Goal: Information Seeking & Learning: Learn about a topic

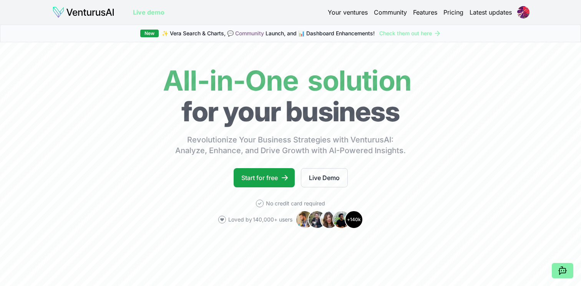
click at [348, 14] on link "Your ventures" at bounding box center [348, 12] width 40 height 9
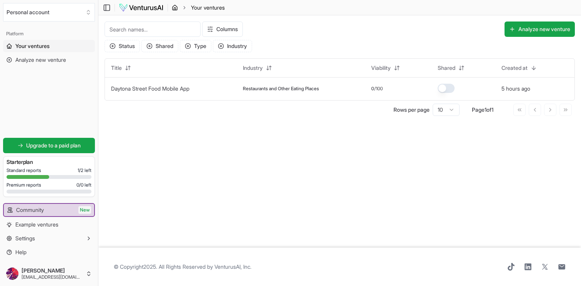
click at [176, 7] on icon "breadcrumb" at bounding box center [175, 8] width 6 height 6
click at [49, 66] on link "Analyze new venture" at bounding box center [49, 60] width 92 height 12
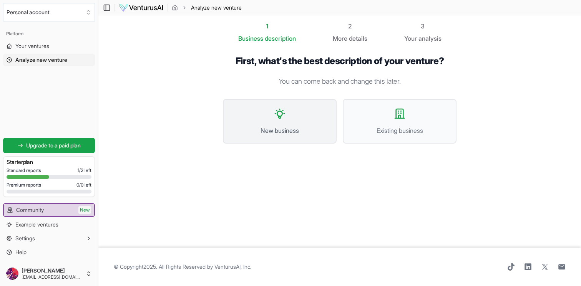
click at [273, 118] on button "New business" at bounding box center [280, 121] width 114 height 45
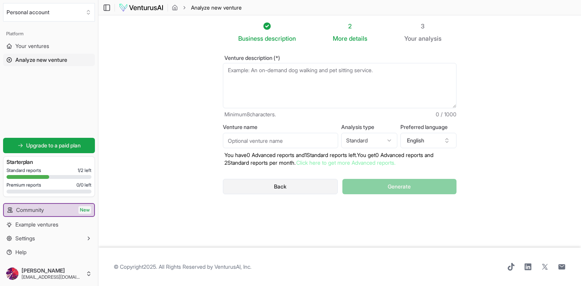
click at [288, 191] on button "Back" at bounding box center [280, 186] width 115 height 15
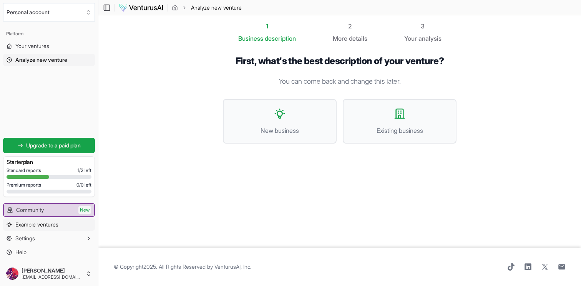
click at [55, 225] on span "Example ventures" at bounding box center [36, 225] width 43 height 8
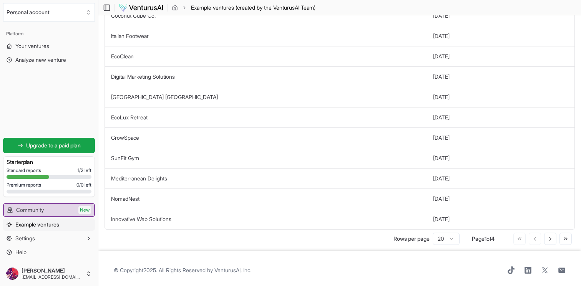
scroll to position [243, 0]
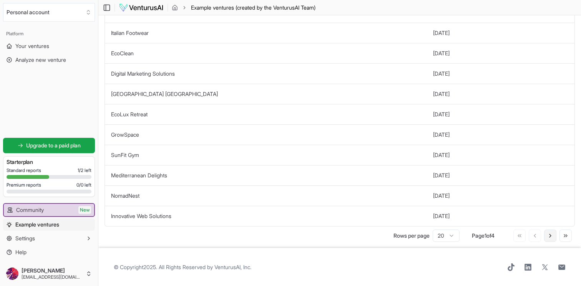
click at [546, 235] on button "Go to next page" at bounding box center [550, 236] width 12 height 12
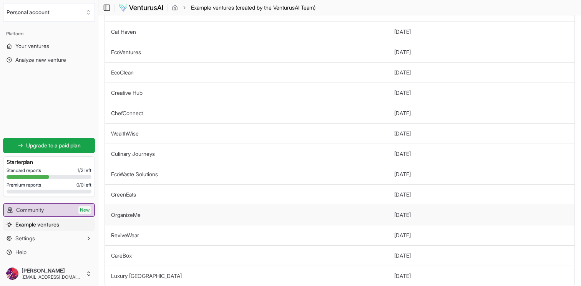
scroll to position [177, 0]
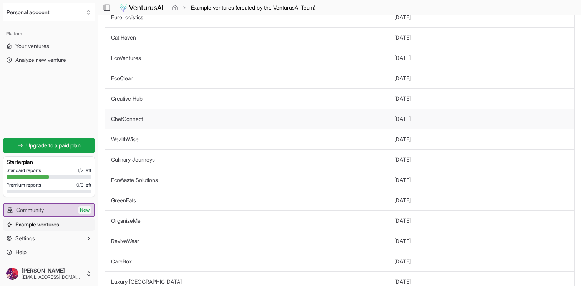
click at [132, 119] on link "ChefConnect" at bounding box center [127, 119] width 32 height 7
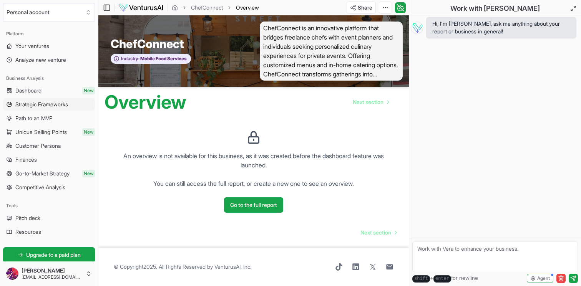
click at [45, 102] on span "Strategic Frameworks" at bounding box center [41, 105] width 53 height 8
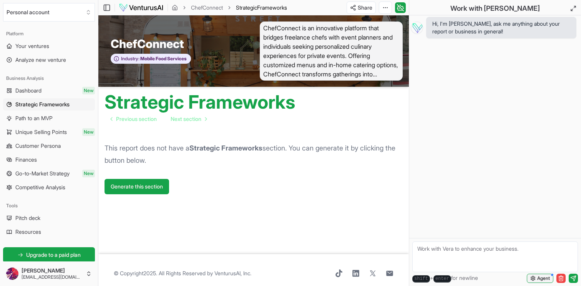
click at [544, 280] on span "Agent" at bounding box center [544, 279] width 13 height 6
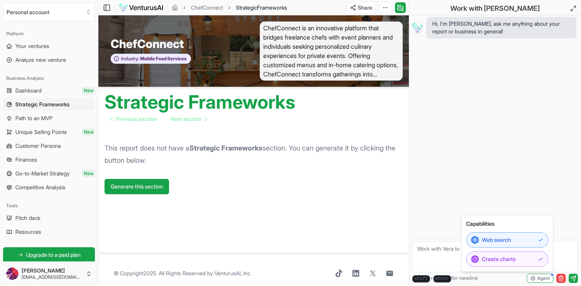
click at [445, 152] on div "Hi, I'm [PERSON_NAME], ask me anything about your report or business in general!" at bounding box center [496, 126] width 172 height 223
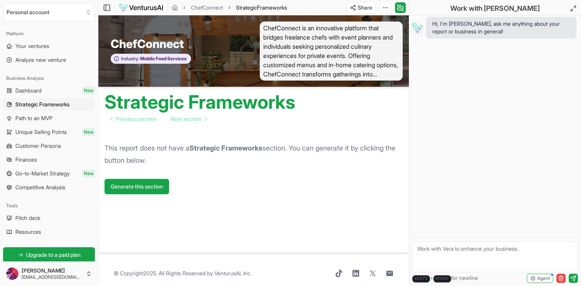
click at [51, 123] on link "Path to an MVP" at bounding box center [49, 118] width 92 height 12
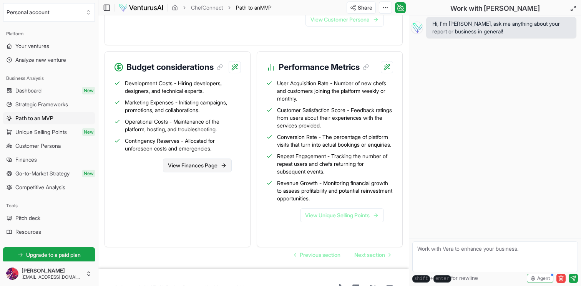
scroll to position [726, 0]
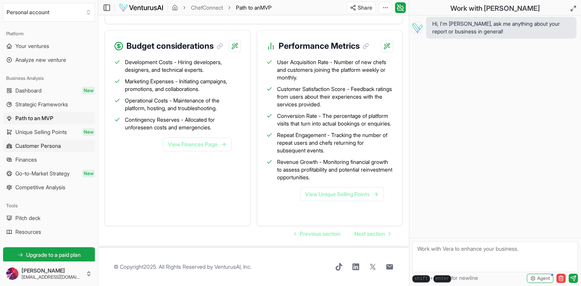
click at [44, 152] on link "Customer Persona" at bounding box center [49, 146] width 92 height 12
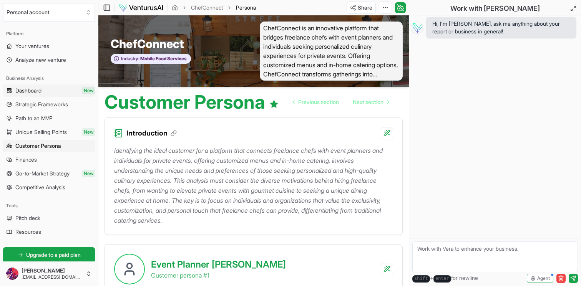
click at [59, 87] on link "Dashboard New" at bounding box center [49, 91] width 92 height 12
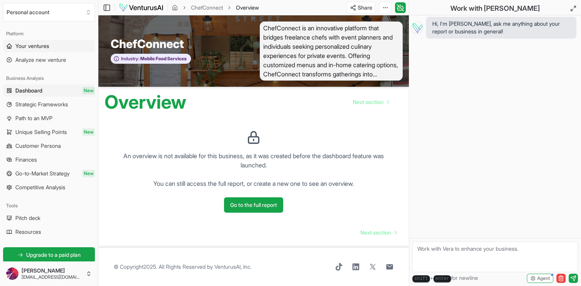
click at [50, 50] on link "Your ventures" at bounding box center [49, 46] width 92 height 12
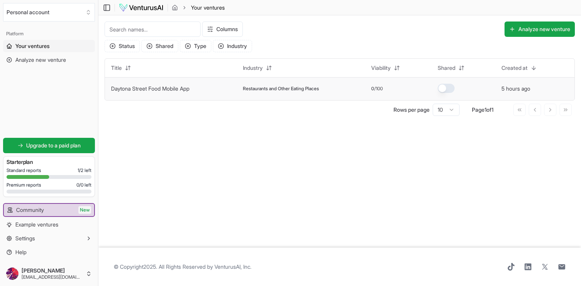
click at [178, 88] on link "Daytona Street Food Mobile App" at bounding box center [150, 88] width 78 height 7
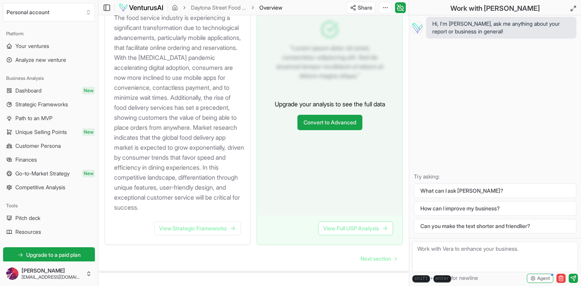
scroll to position [839, 0]
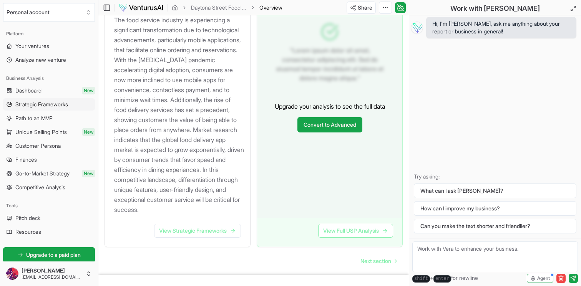
click at [54, 107] on span "Strategic Frameworks" at bounding box center [41, 105] width 53 height 8
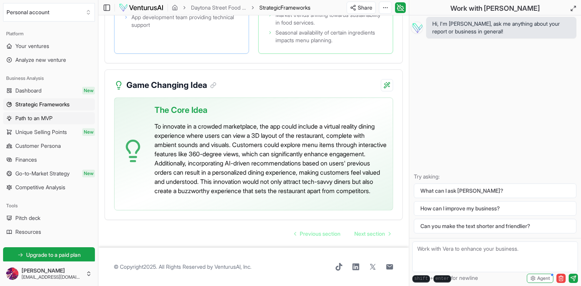
click at [55, 120] on link "Path to an MVP" at bounding box center [49, 118] width 92 height 12
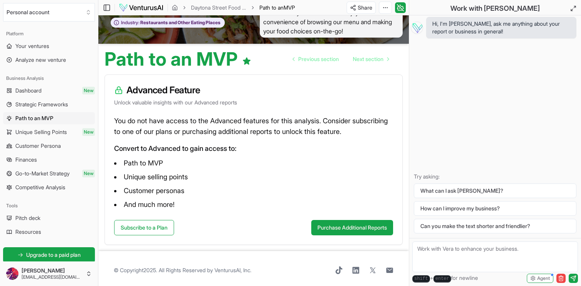
scroll to position [47, 0]
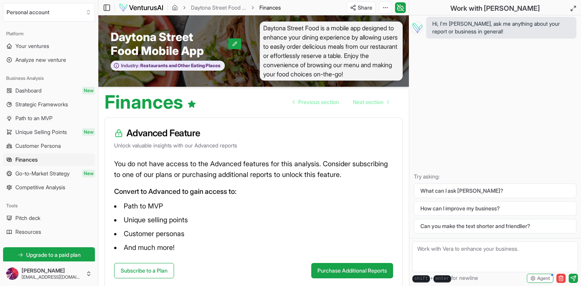
click at [71, 186] on link "Competitive Analysis" at bounding box center [49, 187] width 92 height 12
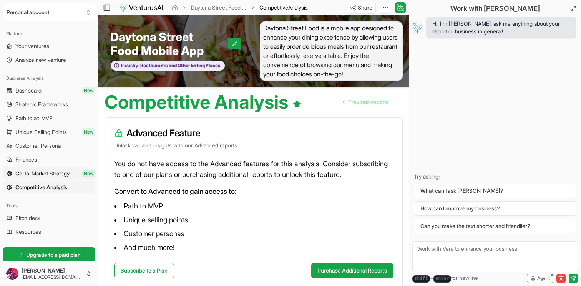
click at [67, 171] on span "Go-to-Market Strategy" at bounding box center [42, 174] width 54 height 8
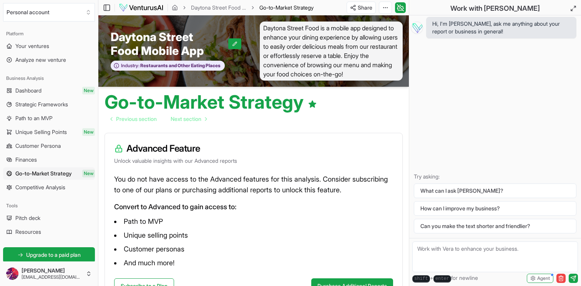
click at [58, 107] on span "Strategic Frameworks" at bounding box center [41, 105] width 53 height 8
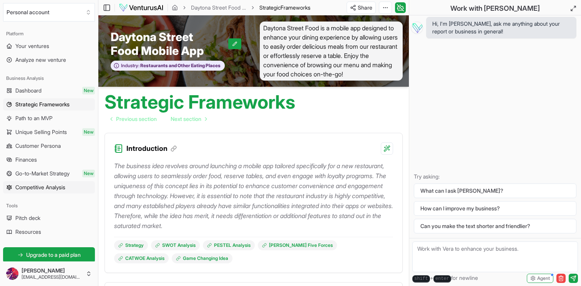
click at [41, 192] on link "Competitive Analysis" at bounding box center [49, 187] width 92 height 12
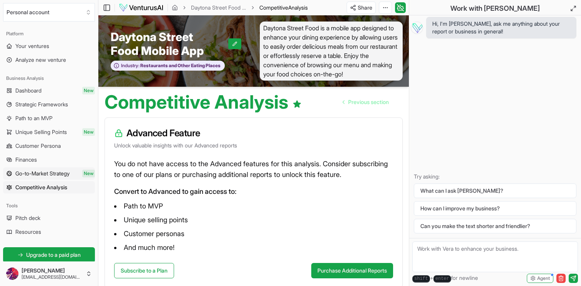
click at [45, 178] on link "Go-to-Market Strategy New" at bounding box center [49, 174] width 92 height 12
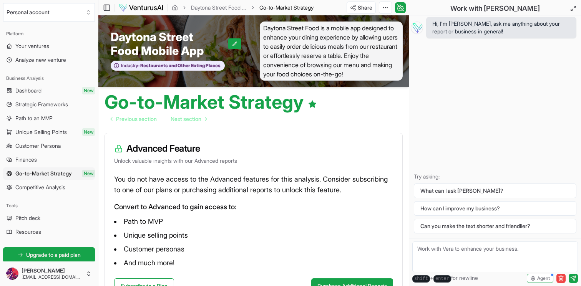
click at [45, 167] on ul "Dashboard New Strategic Frameworks Path to an MVP Unique Selling Points New Cus…" at bounding box center [49, 139] width 92 height 109
click at [44, 165] on link "Finances" at bounding box center [49, 160] width 92 height 12
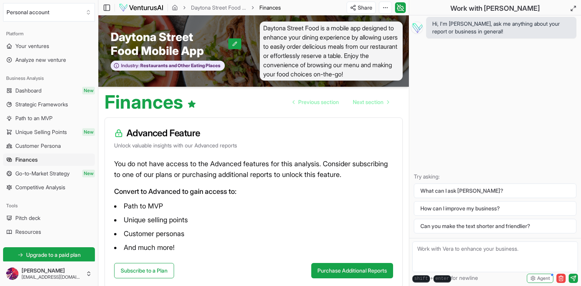
scroll to position [47, 0]
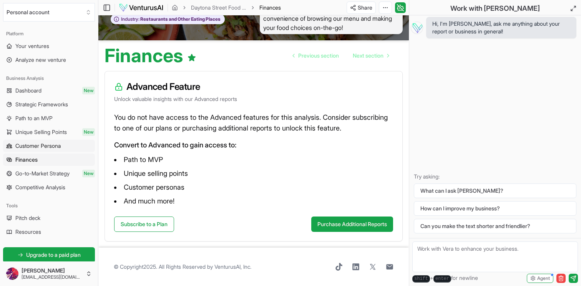
click at [52, 148] on span "Customer Persona" at bounding box center [37, 146] width 45 height 8
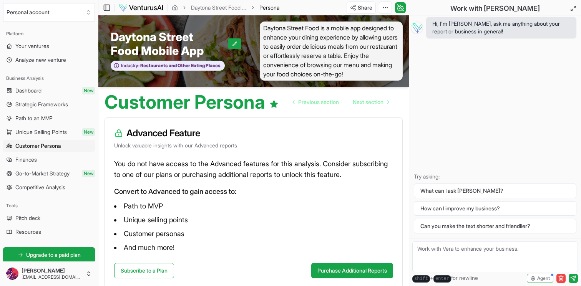
scroll to position [47, 0]
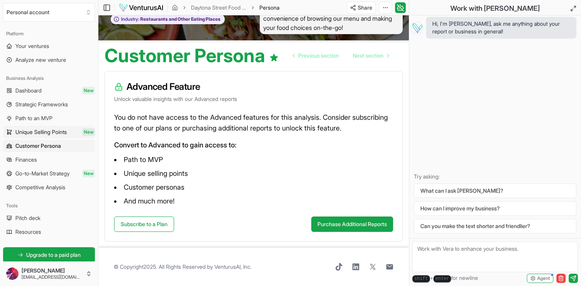
click at [36, 130] on span "Unique Selling Points" at bounding box center [41, 132] width 52 height 8
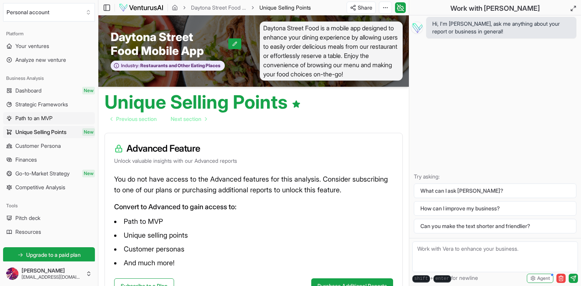
click at [33, 122] on span "Path to an MVP" at bounding box center [33, 119] width 37 height 8
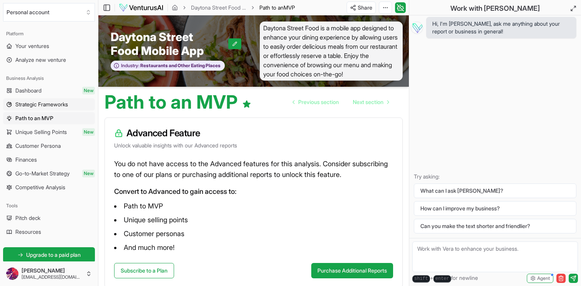
click at [35, 110] on link "Strategic Frameworks" at bounding box center [49, 104] width 92 height 12
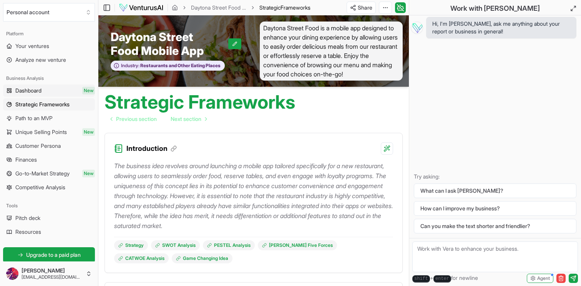
click at [31, 89] on span "Dashboard" at bounding box center [28, 91] width 26 height 8
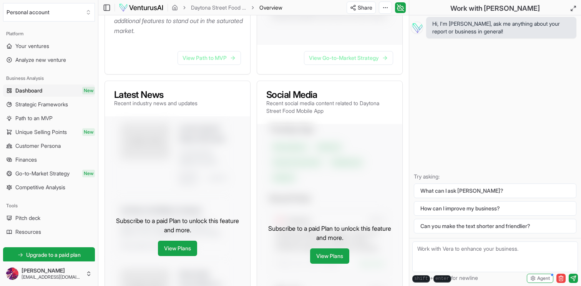
scroll to position [271, 0]
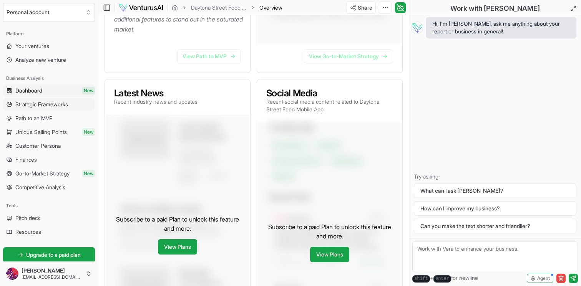
click at [44, 110] on link "Strategic Frameworks" at bounding box center [49, 104] width 92 height 12
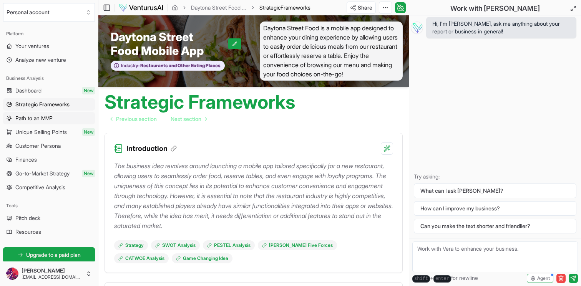
click at [45, 122] on span "Path to an MVP" at bounding box center [33, 119] width 37 height 8
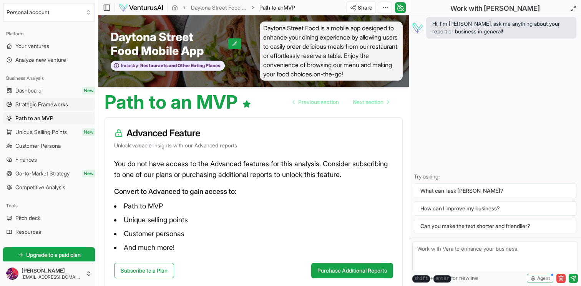
click at [46, 108] on span "Strategic Frameworks" at bounding box center [41, 105] width 53 height 8
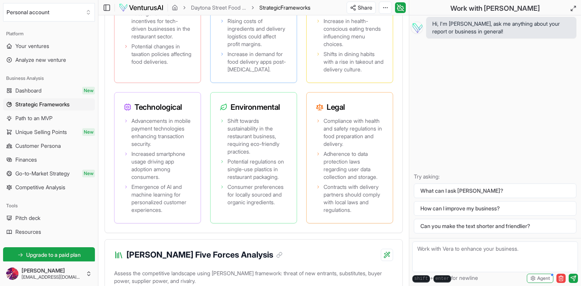
scroll to position [883, 0]
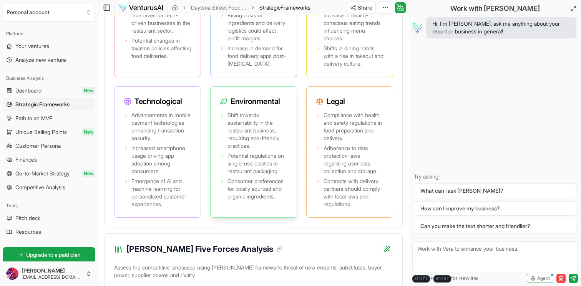
click at [258, 136] on span "Shift towards sustainability in the restaurant business, requiring eco-friendly…" at bounding box center [258, 131] width 60 height 38
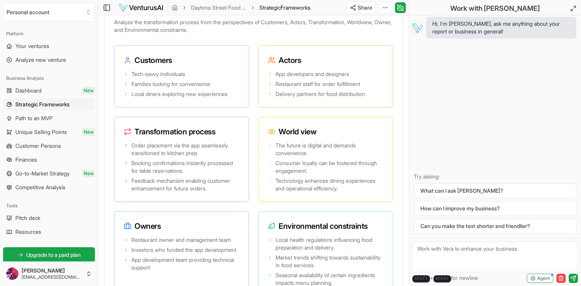
scroll to position [1871, 0]
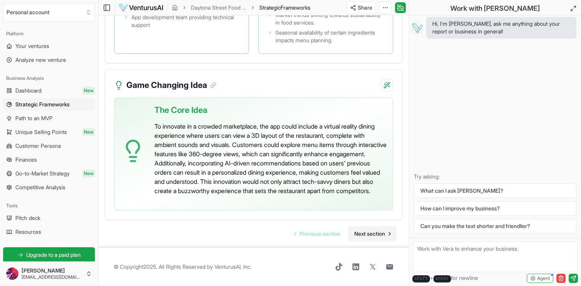
click at [365, 236] on span "Next section" at bounding box center [370, 234] width 31 height 8
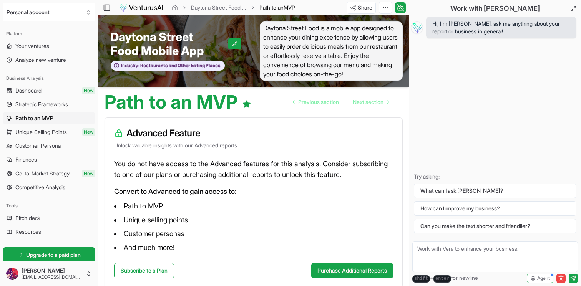
scroll to position [110, 0]
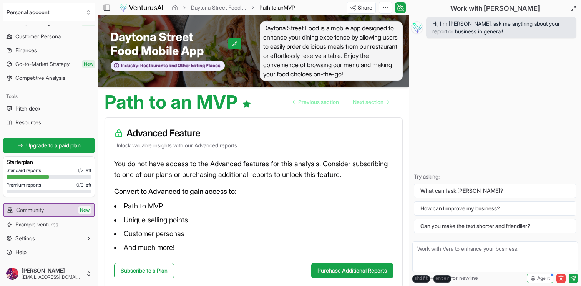
click at [67, 72] on ul "Dashboard New Strategic Frameworks Path to an MVP Unique Selling Points New Cus…" at bounding box center [49, 29] width 92 height 109
click at [65, 75] on span "Competitive Analysis" at bounding box center [40, 78] width 50 height 8
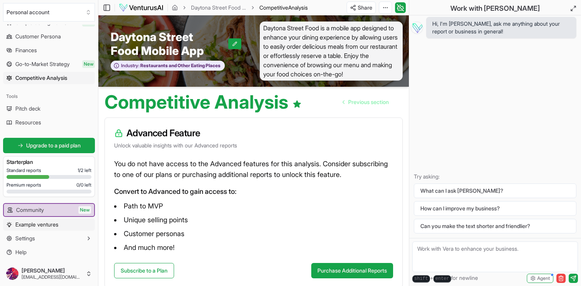
click at [49, 229] on link "Example ventures" at bounding box center [49, 225] width 92 height 12
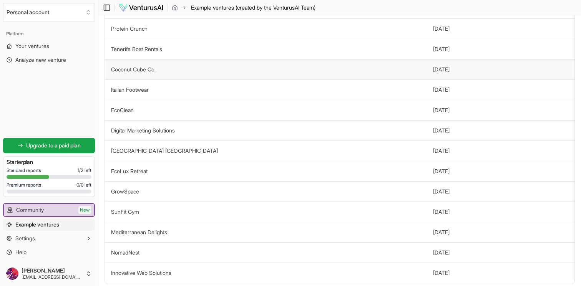
scroll to position [243, 0]
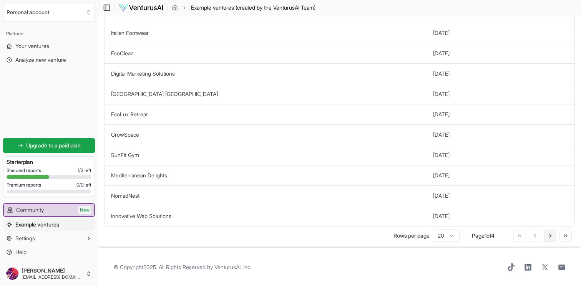
click at [549, 236] on icon at bounding box center [551, 236] width 6 height 6
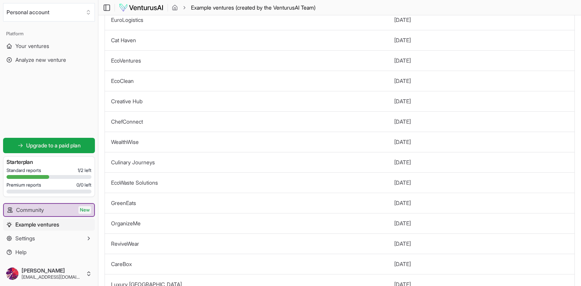
scroll to position [176, 0]
click at [132, 120] on link "ChefConnect" at bounding box center [127, 120] width 32 height 7
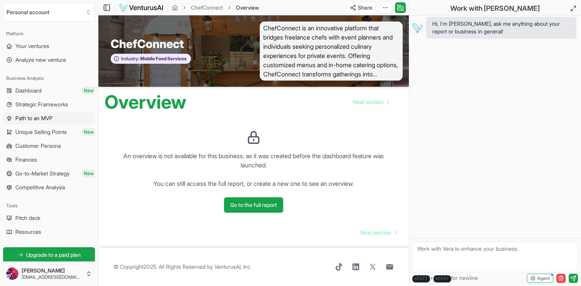
click at [49, 115] on span "Path to an MVP" at bounding box center [33, 119] width 37 height 8
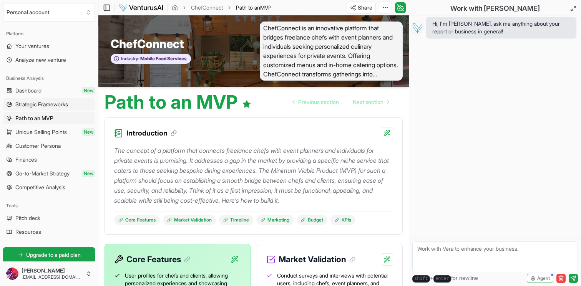
click at [49, 109] on link "Strategic Frameworks" at bounding box center [49, 104] width 92 height 12
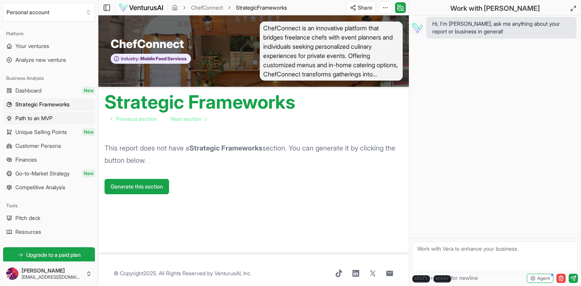
click at [49, 115] on span "Path to an MVP" at bounding box center [33, 119] width 37 height 8
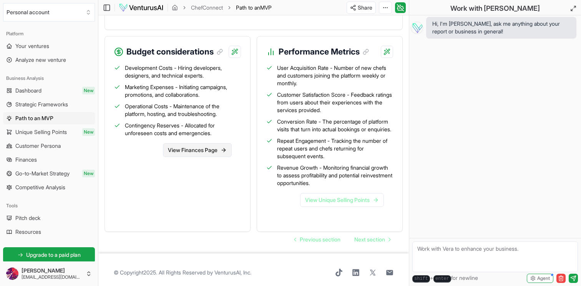
scroll to position [726, 0]
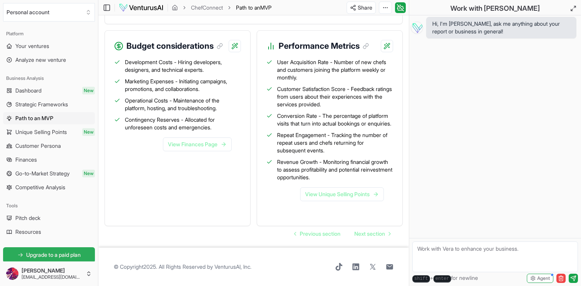
click at [57, 252] on span "Upgrade to a paid plan" at bounding box center [53, 255] width 55 height 8
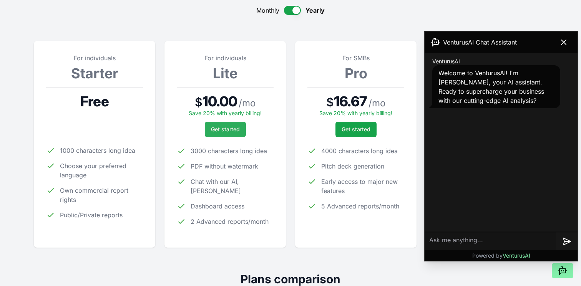
scroll to position [81, 0]
click at [561, 45] on icon at bounding box center [563, 42] width 9 height 9
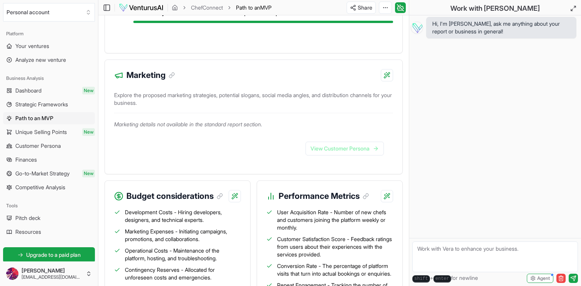
scroll to position [559, 0]
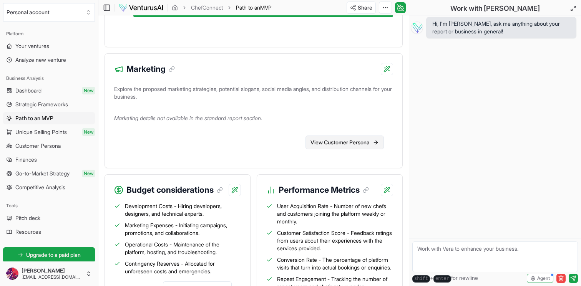
click at [341, 150] on link "View Customer Persona" at bounding box center [345, 143] width 78 height 14
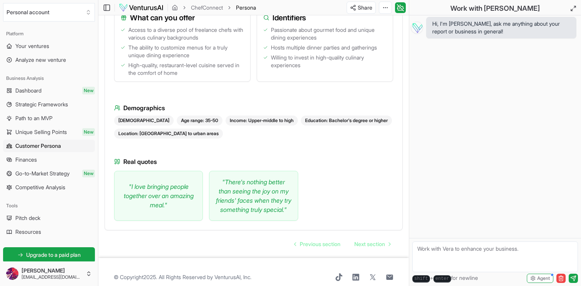
scroll to position [854, 0]
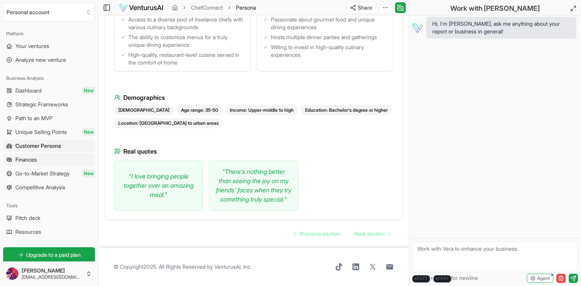
click at [32, 163] on span "Finances" at bounding box center [26, 160] width 22 height 8
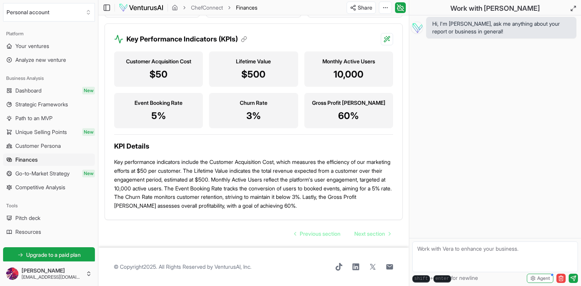
scroll to position [1011, 0]
click at [57, 170] on span "Go-to-Market Strategy" at bounding box center [42, 174] width 54 height 8
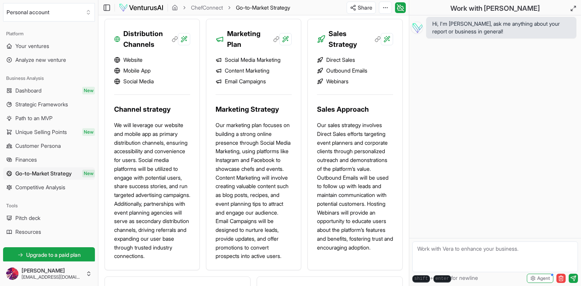
scroll to position [726, 0]
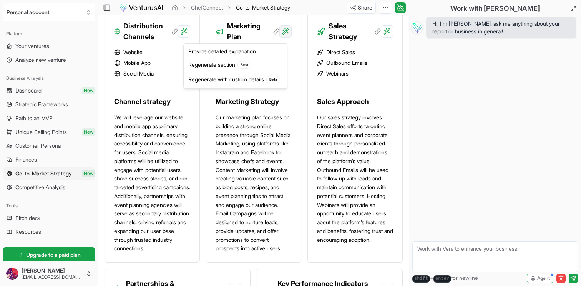
click at [263, 53] on div "Provide detailed explanation" at bounding box center [235, 51] width 100 height 12
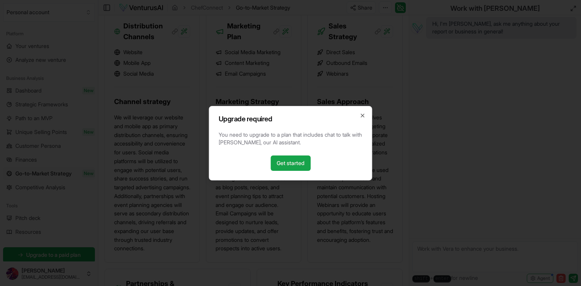
click at [367, 115] on div "Upgrade required You need to upgrade to a plan that includes chat to talk with …" at bounding box center [290, 143] width 163 height 75
click at [365, 115] on icon "button" at bounding box center [363, 116] width 6 height 6
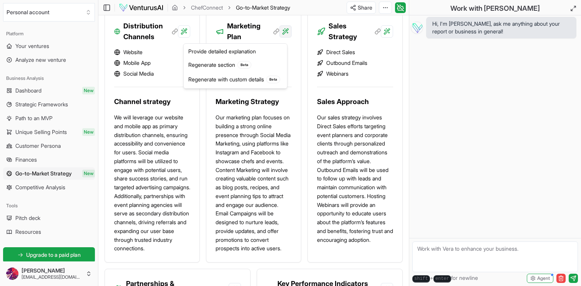
click at [254, 67] on div "Regenerate section Beta" at bounding box center [235, 65] width 100 height 15
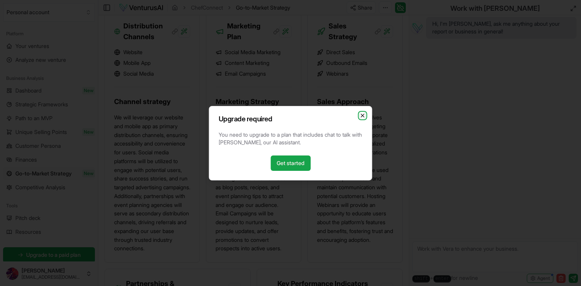
click at [362, 115] on icon "button" at bounding box center [362, 115] width 3 height 3
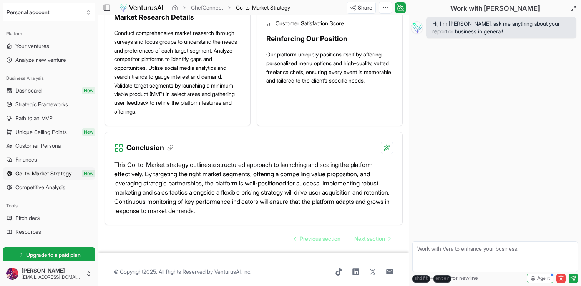
scroll to position [1066, 0]
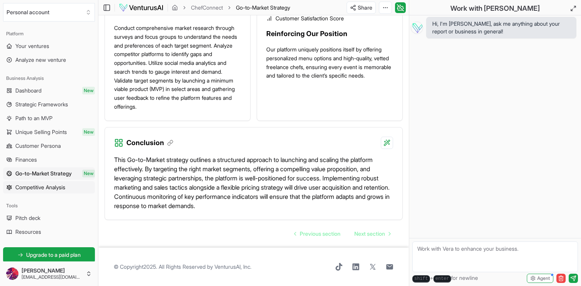
click at [52, 187] on span "Competitive Analysis" at bounding box center [40, 188] width 50 height 8
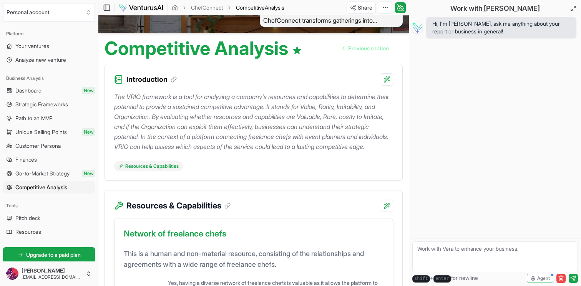
scroll to position [57, 0]
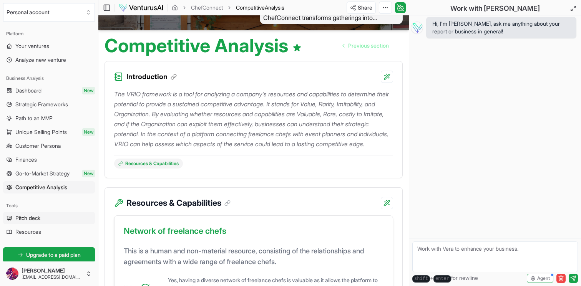
click at [43, 217] on link "Pitch deck" at bounding box center [49, 218] width 92 height 12
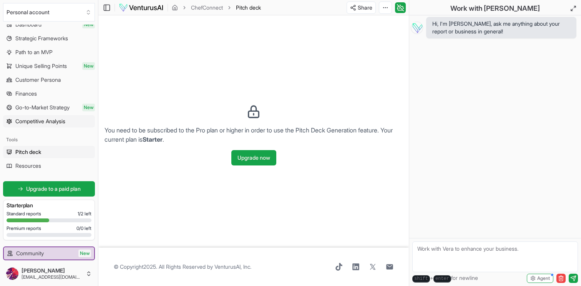
scroll to position [78, 0]
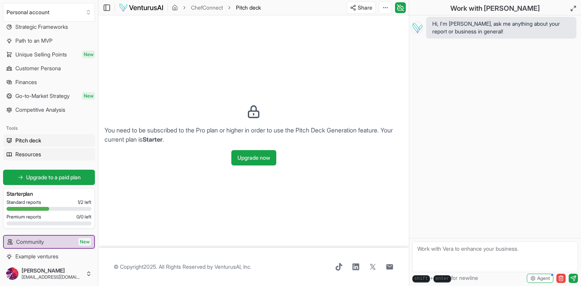
click at [36, 157] on span "Resources" at bounding box center [28, 155] width 26 height 8
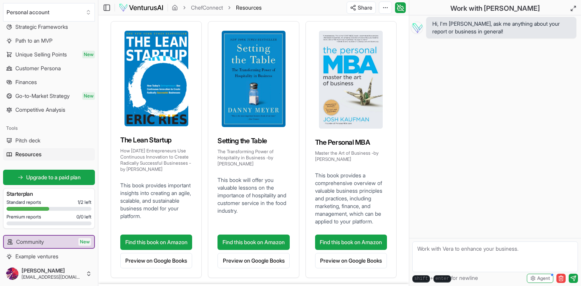
scroll to position [78, 0]
